Goal: Information Seeking & Learning: Learn about a topic

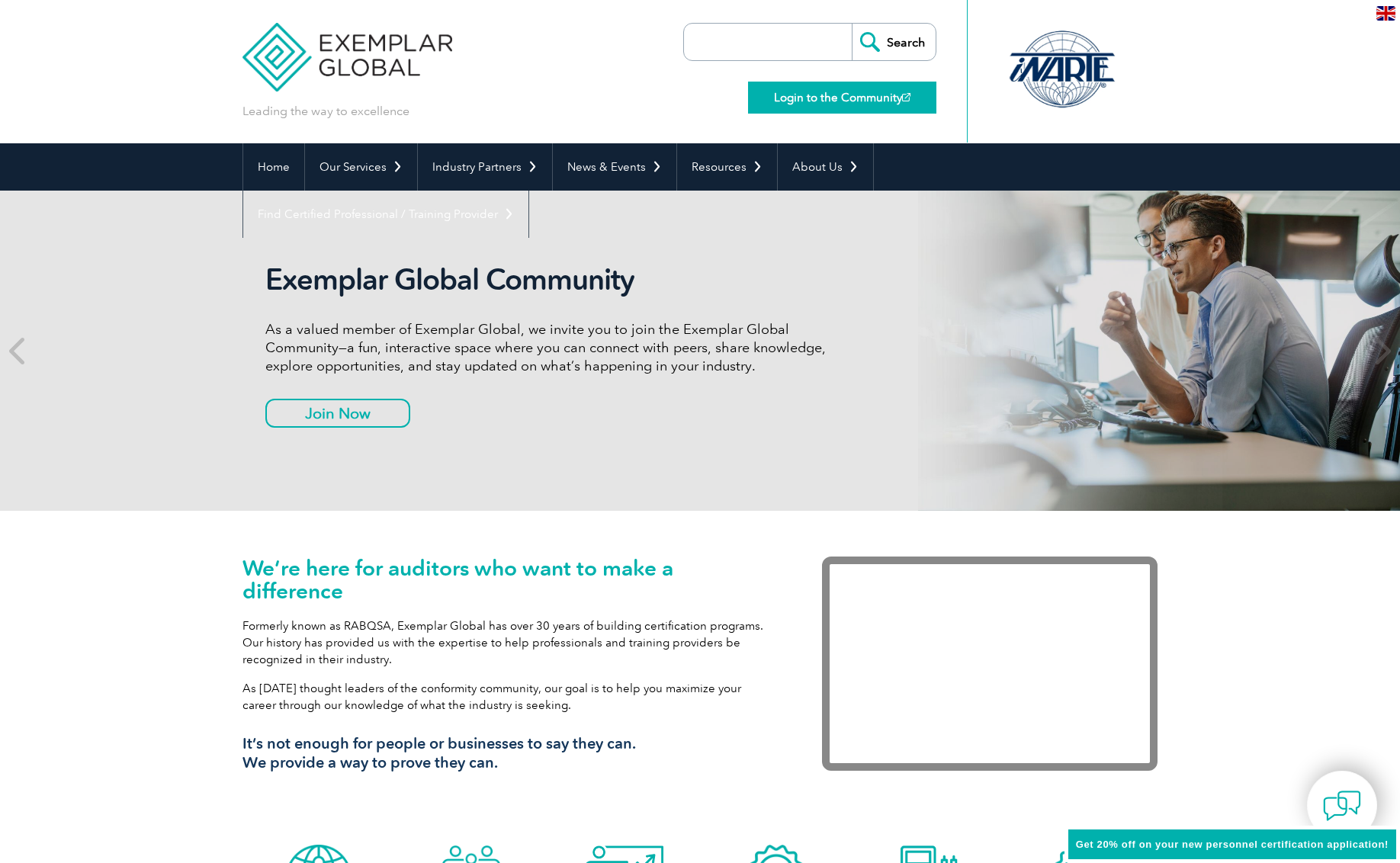
drag, startPoint x: 600, startPoint y: 66, endPoint x: 746, endPoint y: 100, distance: 149.9
click at [600, 66] on div "Leading the way to excellence Search Login to the Community ▼" at bounding box center [700, 72] width 915 height 144
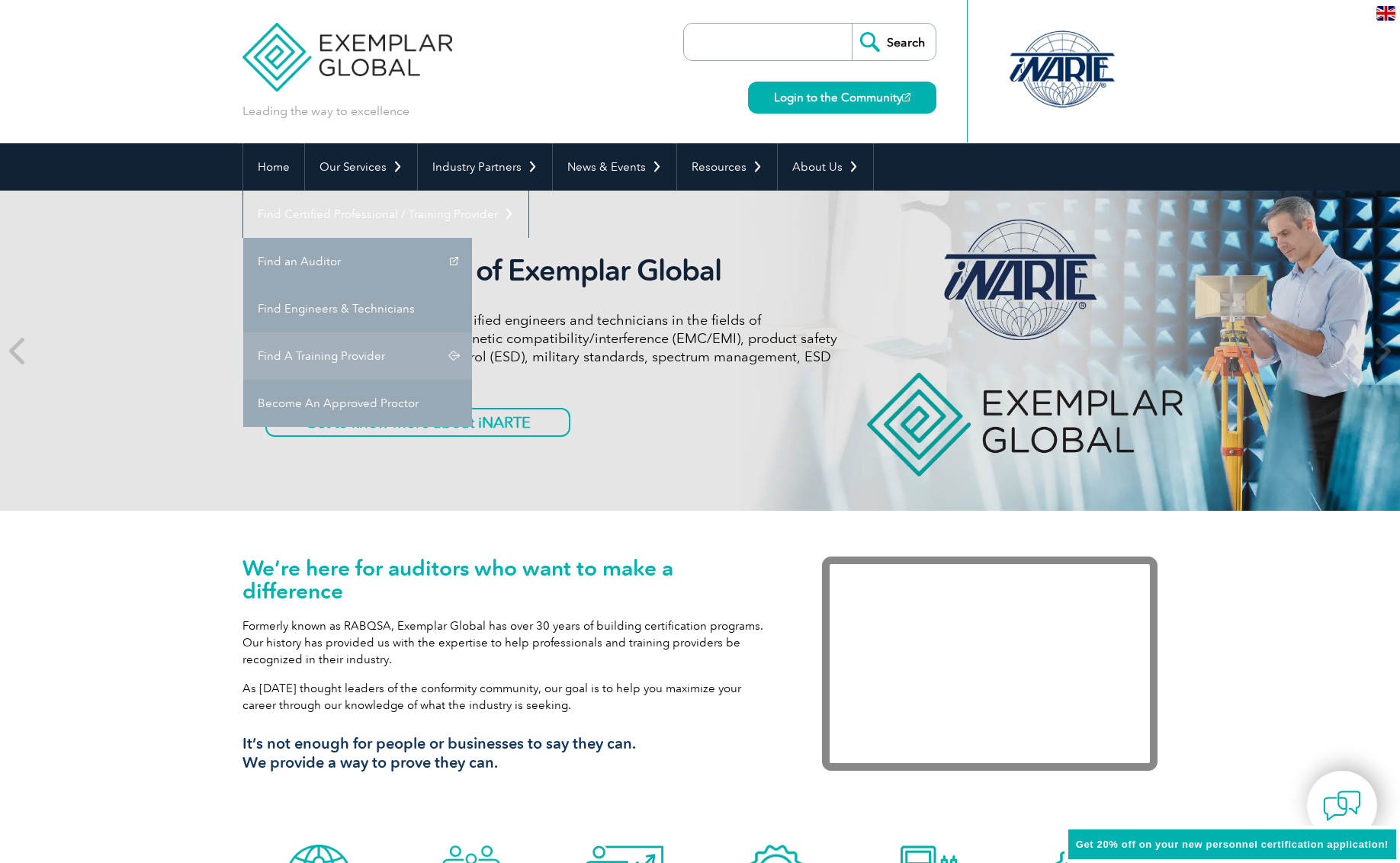
click at [472, 332] on link "Find A Training Provider" at bounding box center [358, 355] width 229 height 47
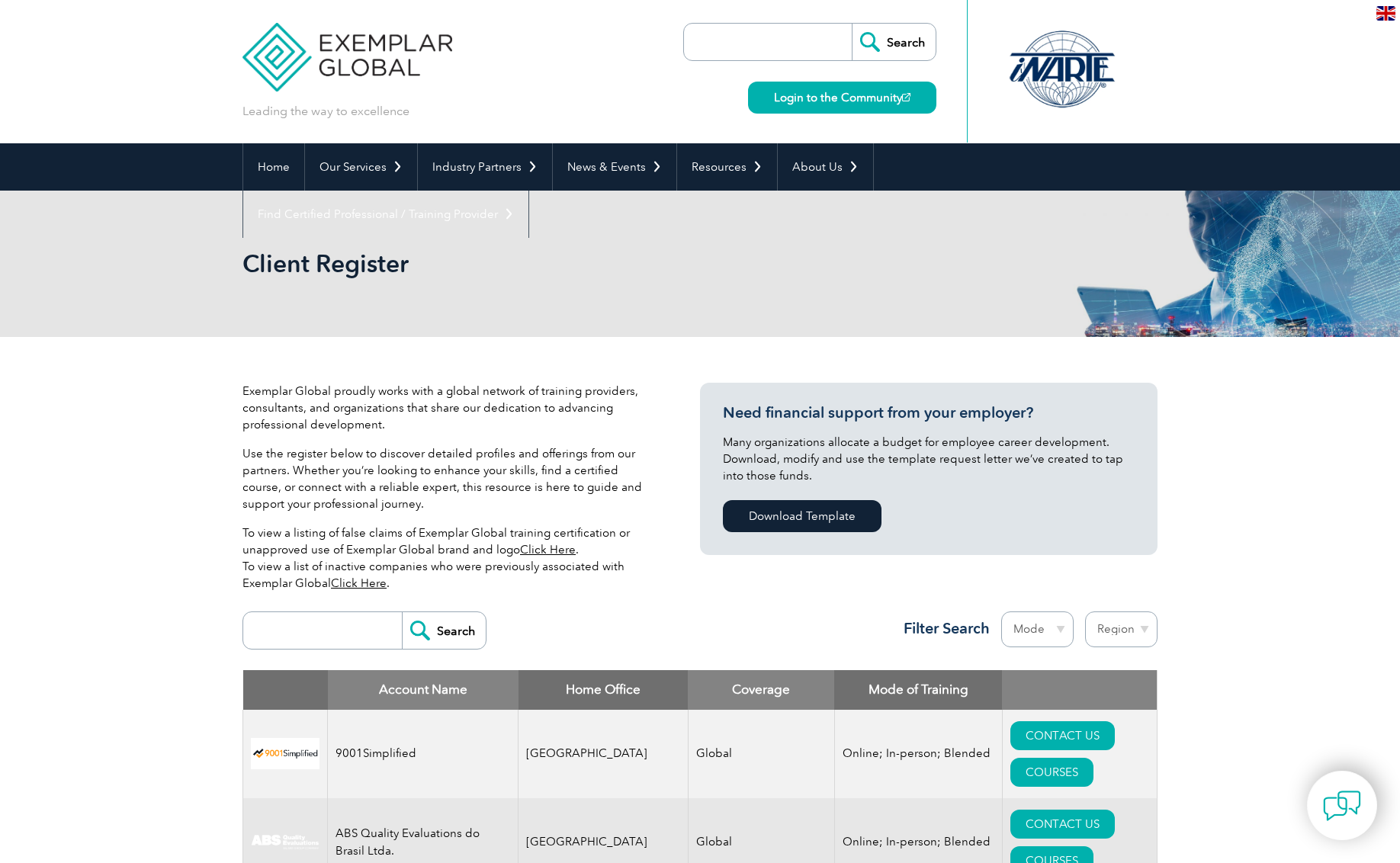
click at [305, 630] on input "search" at bounding box center [326, 630] width 151 height 36
type input "control"
click at [444, 630] on input "Search" at bounding box center [443, 630] width 84 height 36
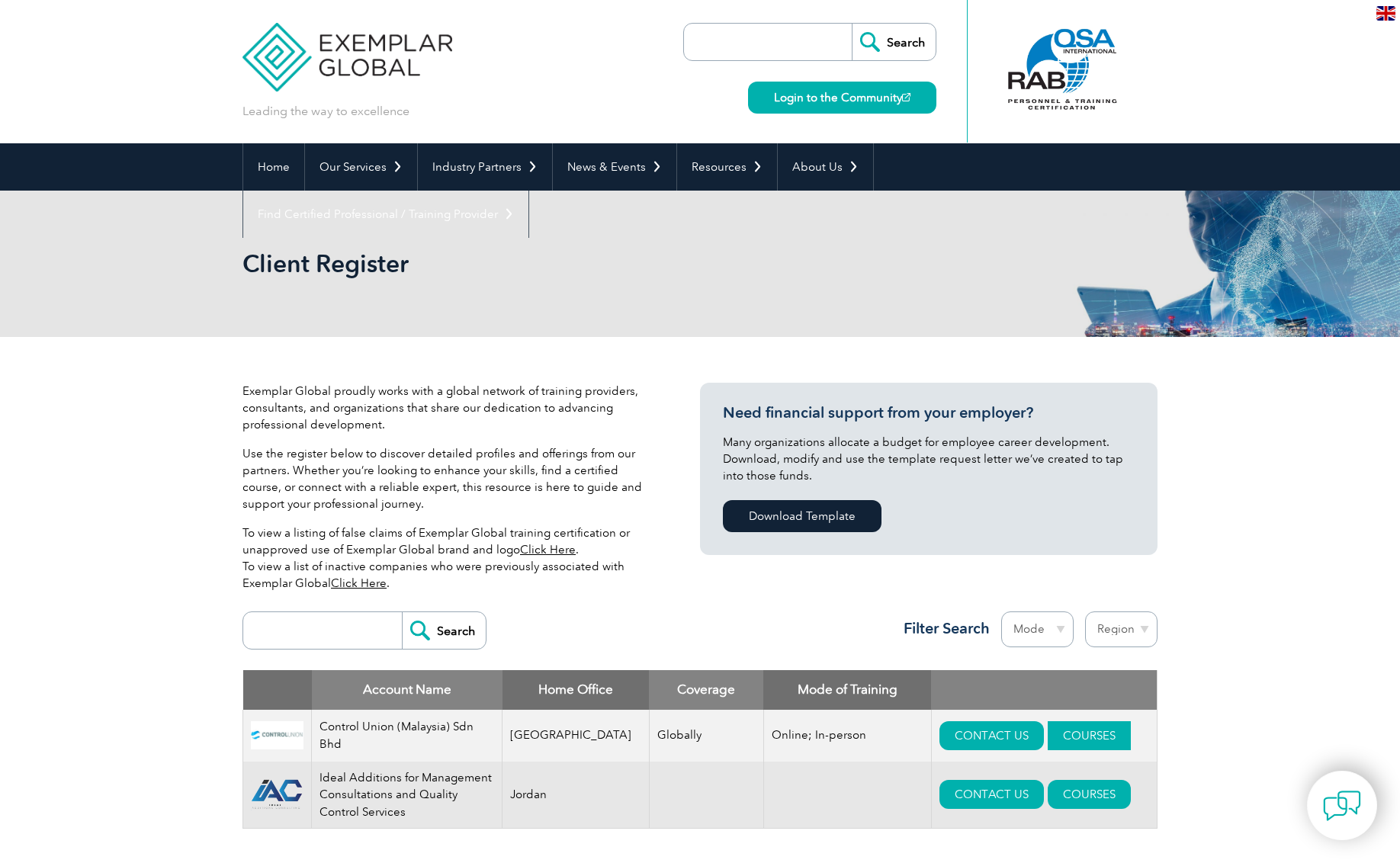
click at [1095, 732] on link "COURSES" at bounding box center [1089, 736] width 83 height 29
